Goal: Information Seeking & Learning: Check status

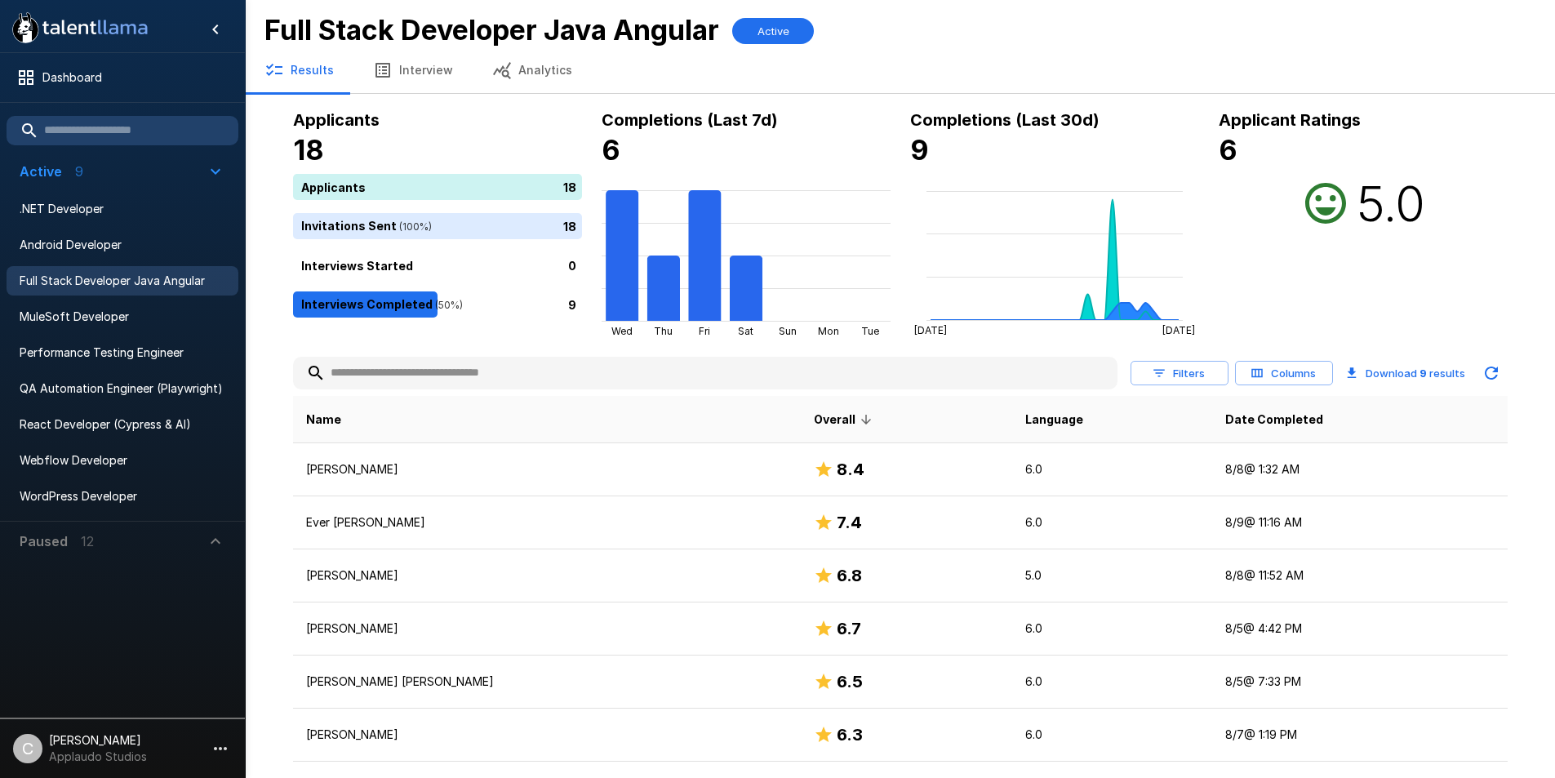
scroll to position [198, 0]
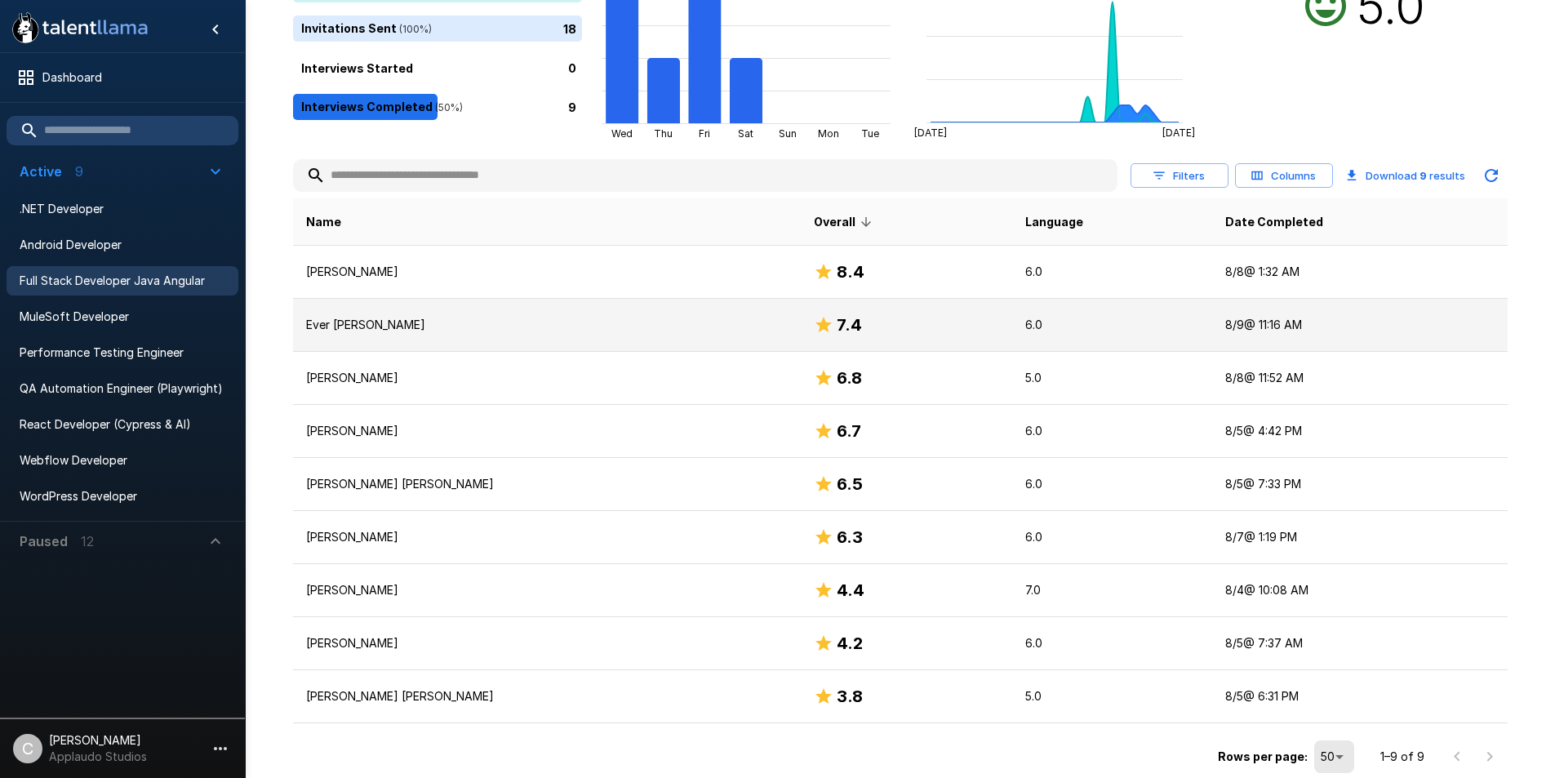
drag, startPoint x: 544, startPoint y: 341, endPoint x: 513, endPoint y: 327, distance: 34.3
click at [513, 327] on p "Ever [PERSON_NAME]" at bounding box center [547, 325] width 482 height 16
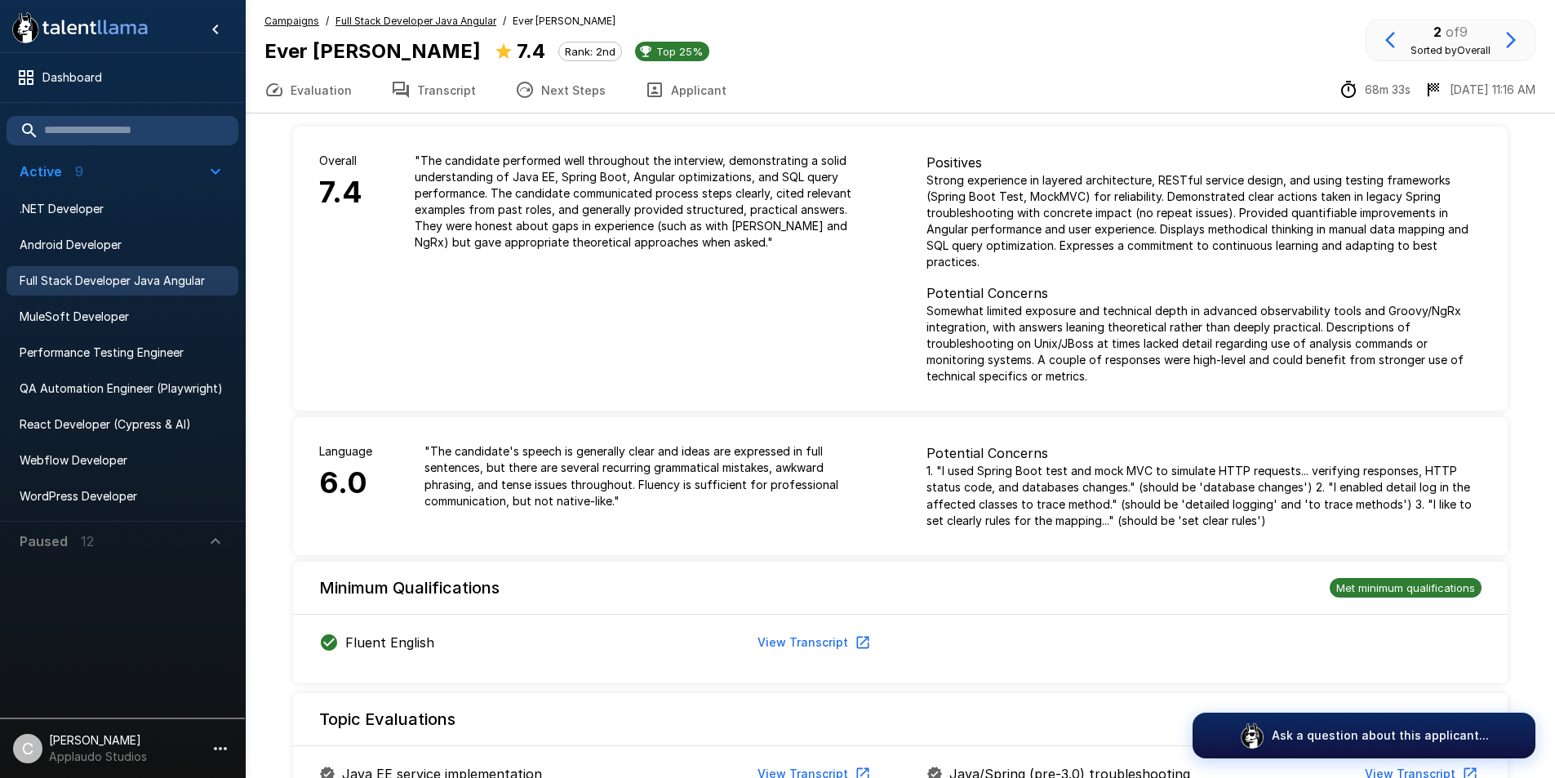
drag, startPoint x: 429, startPoint y: 19, endPoint x: 399, endPoint y: 33, distance: 32.5
click at [399, 33] on div "Campaigns / Full Stack Developer Java Angular / Ever [PERSON_NAME] Ever [PERSON…" at bounding box center [486, 40] width 445 height 54
click at [407, 20] on u "Full Stack Developer Java Angular" at bounding box center [415, 21] width 161 height 12
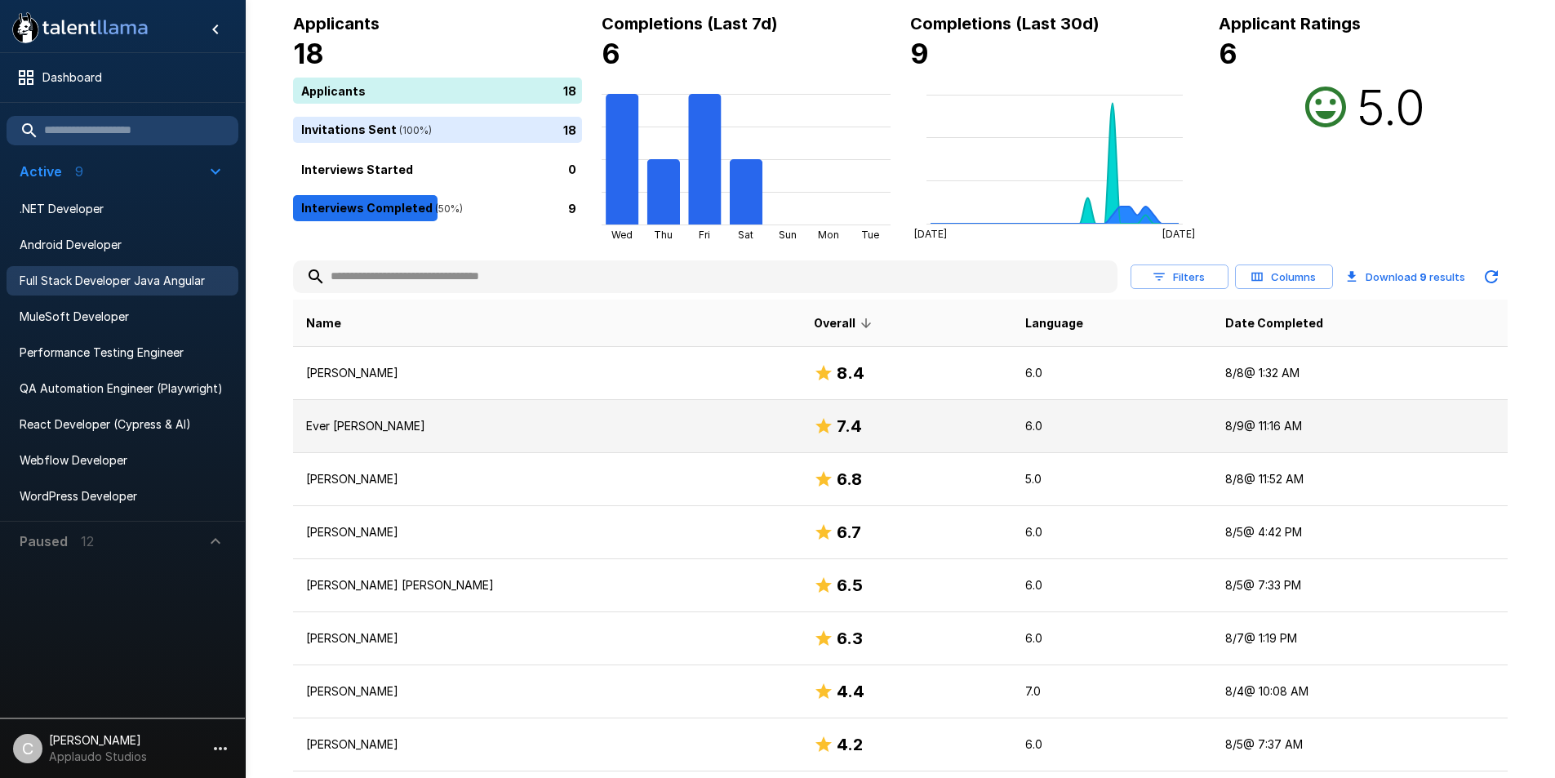
scroll to position [99, 0]
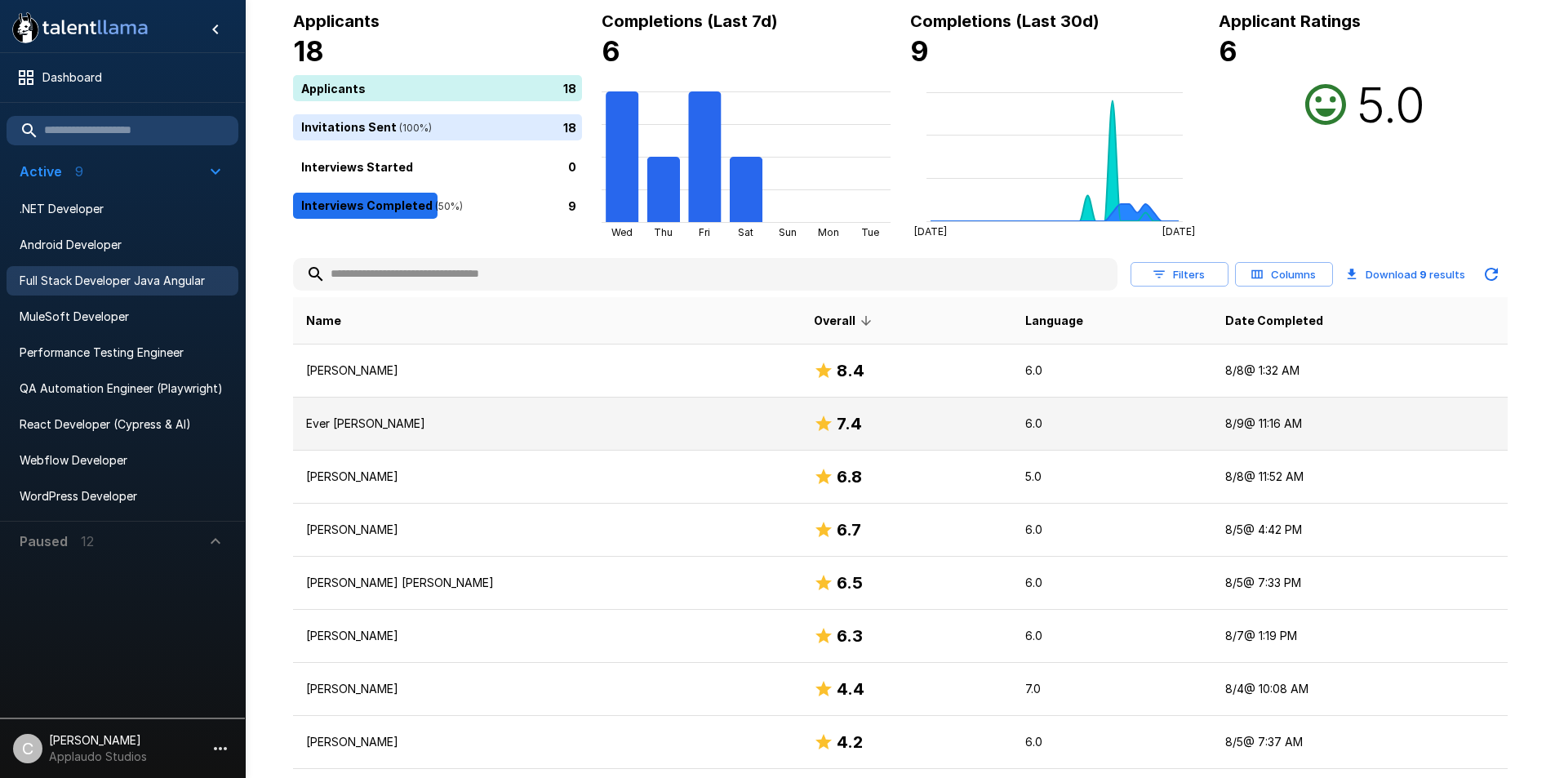
click at [630, 443] on td "Ever [PERSON_NAME]" at bounding box center [547, 424] width 509 height 53
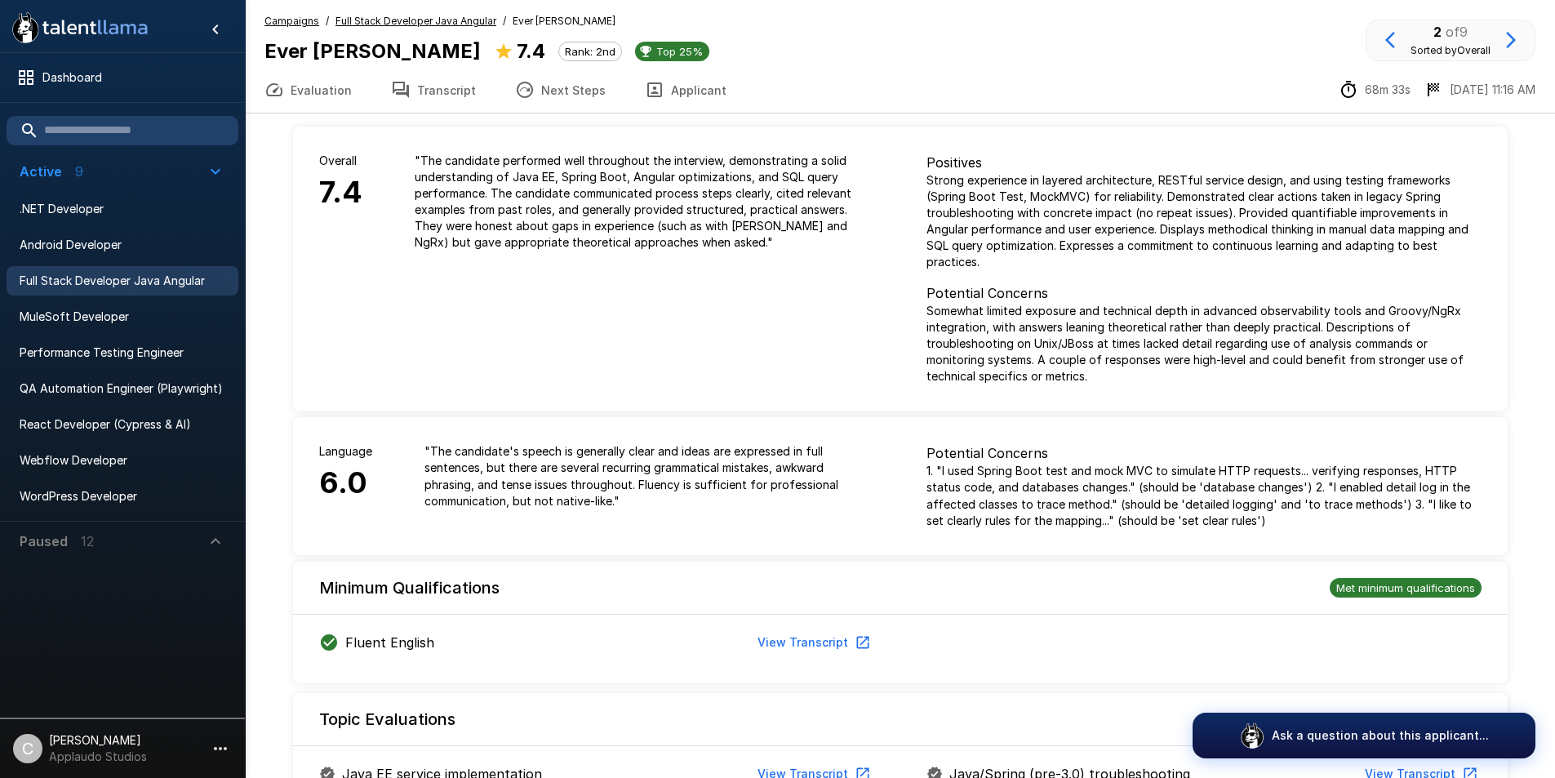
click at [410, 23] on u "Full Stack Developer Java Angular" at bounding box center [415, 21] width 161 height 12
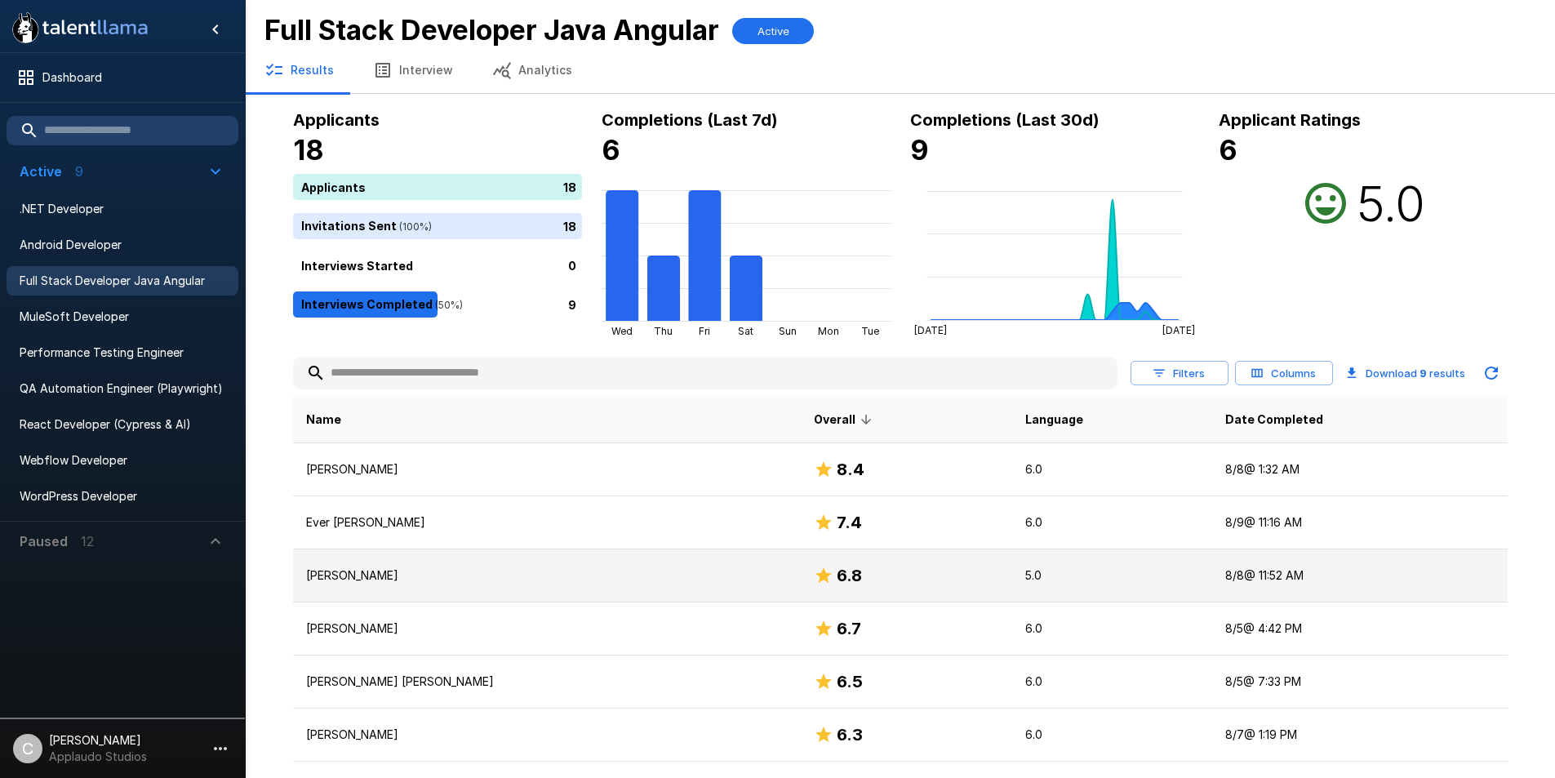
click at [415, 586] on td "[PERSON_NAME]" at bounding box center [547, 575] width 509 height 53
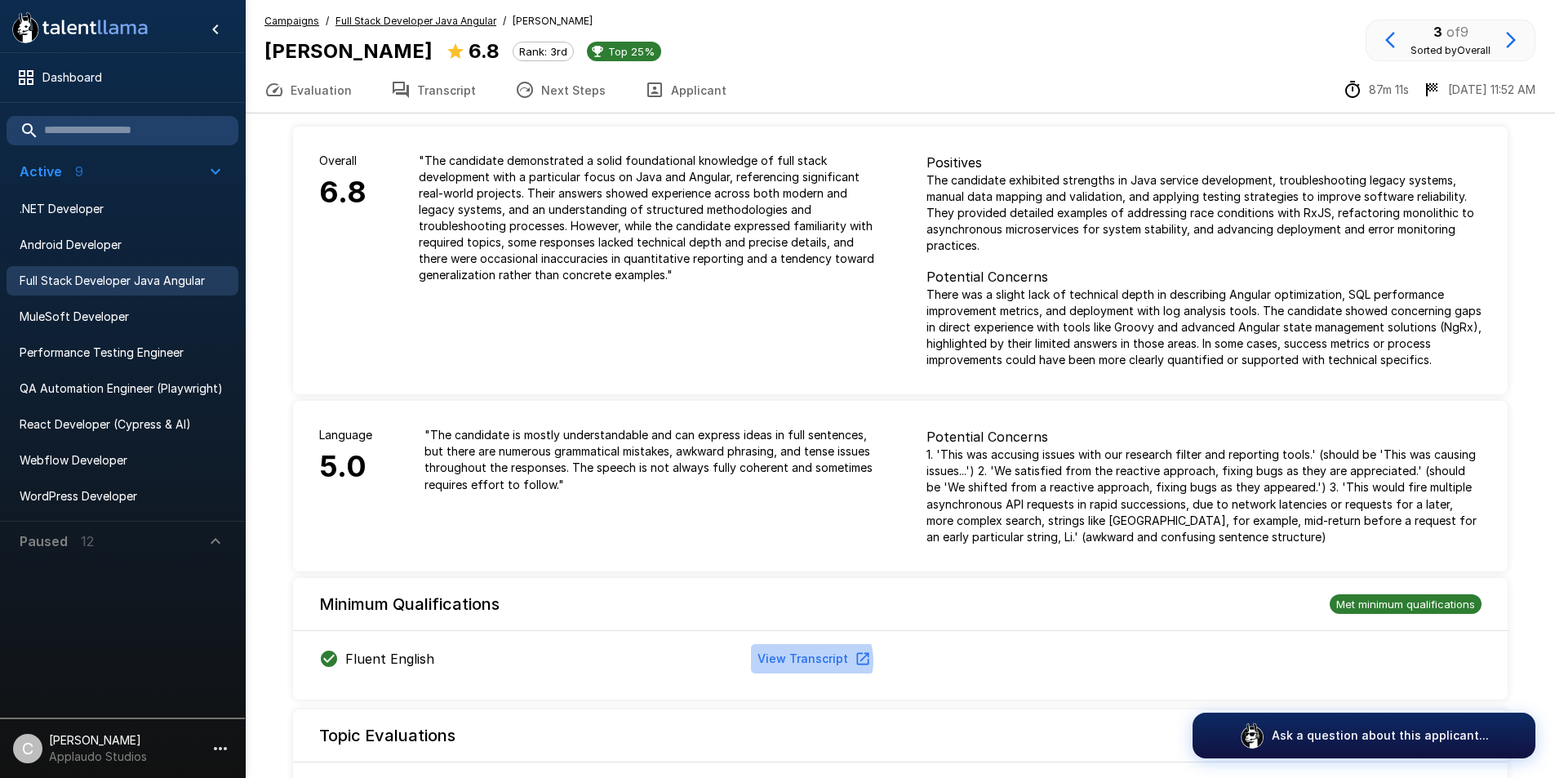
click at [815, 661] on button "View Transcript" at bounding box center [812, 659] width 123 height 30
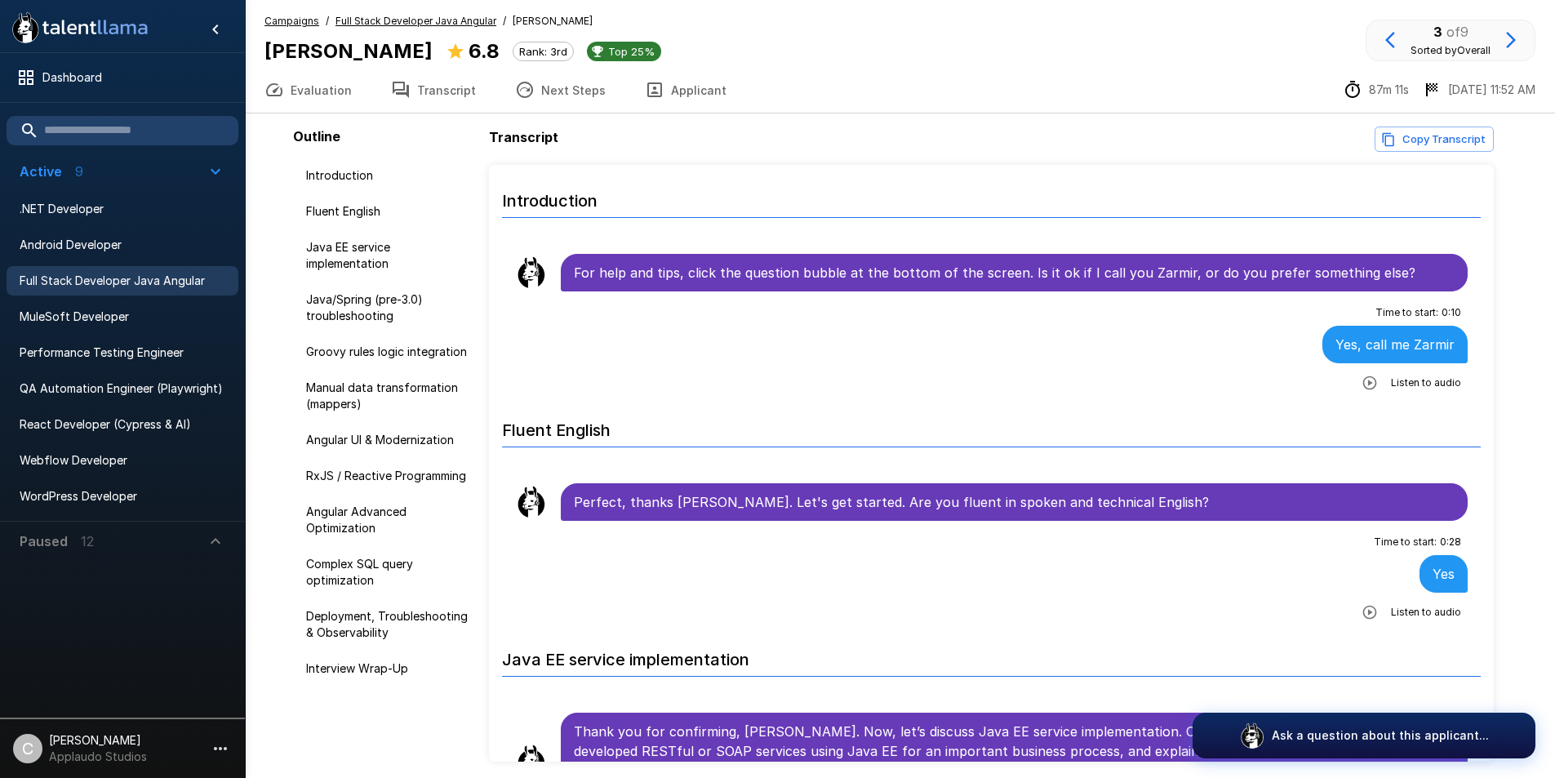
scroll to position [62, 0]
click at [99, 271] on div "Full Stack Developer Java Angular" at bounding box center [123, 280] width 232 height 29
